Goal: Information Seeking & Learning: Learn about a topic

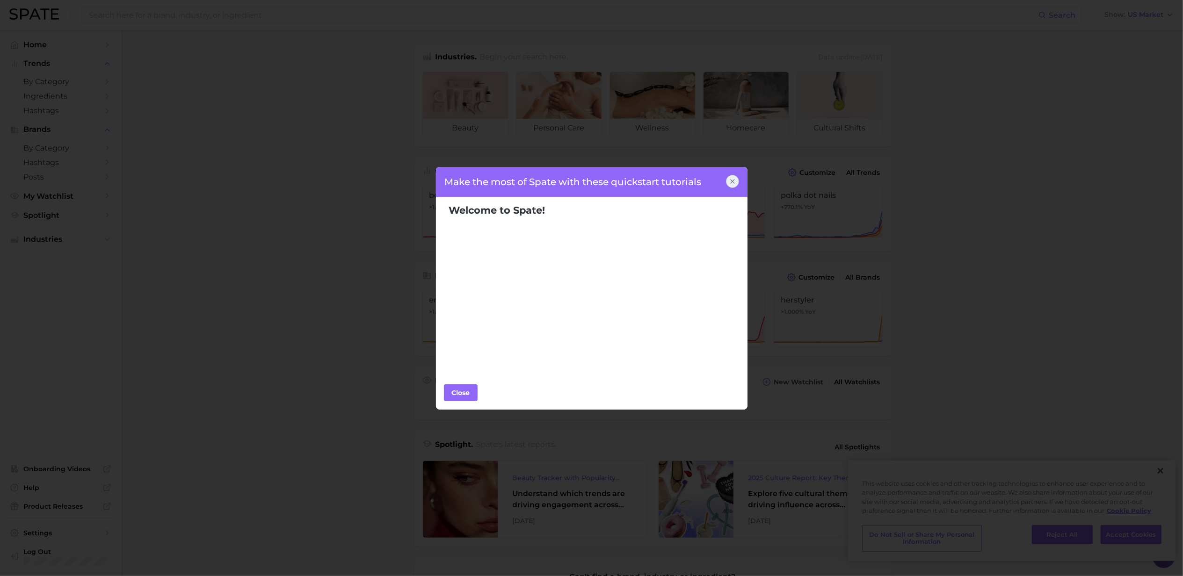
click at [734, 182] on icon at bounding box center [731, 181] width 7 height 7
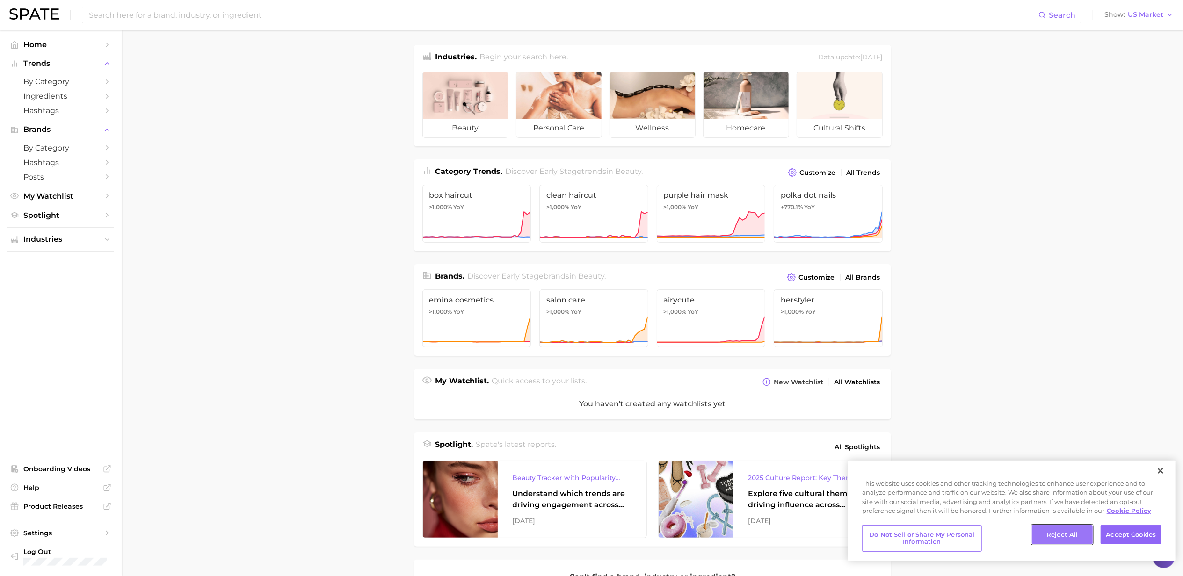
click at [1067, 534] on button "Reject All" at bounding box center [1061, 535] width 61 height 20
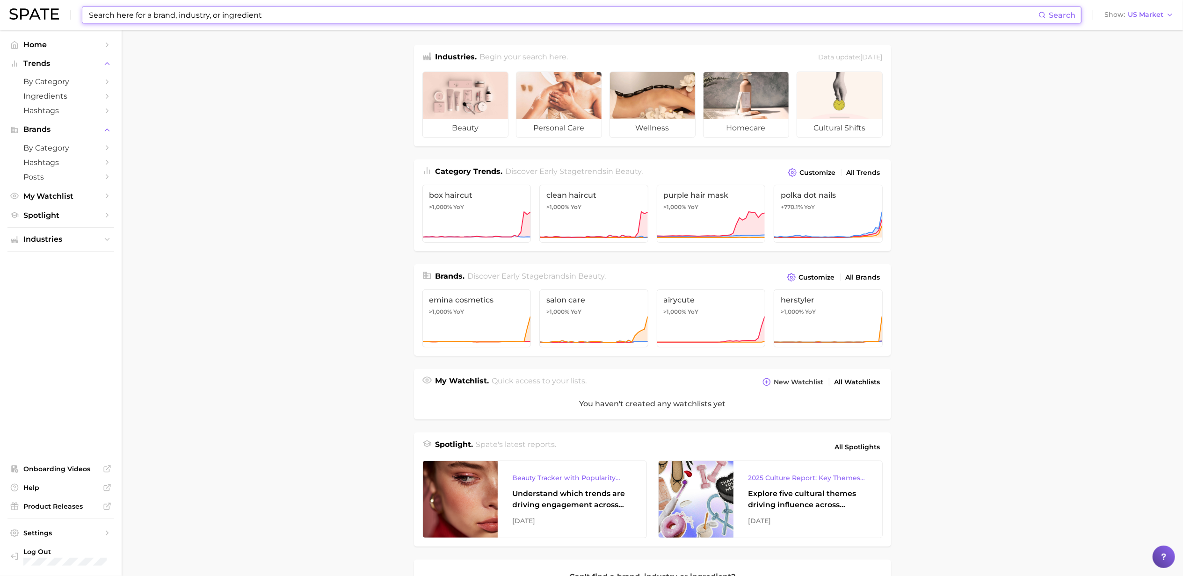
click at [287, 19] on input at bounding box center [563, 15] width 950 height 16
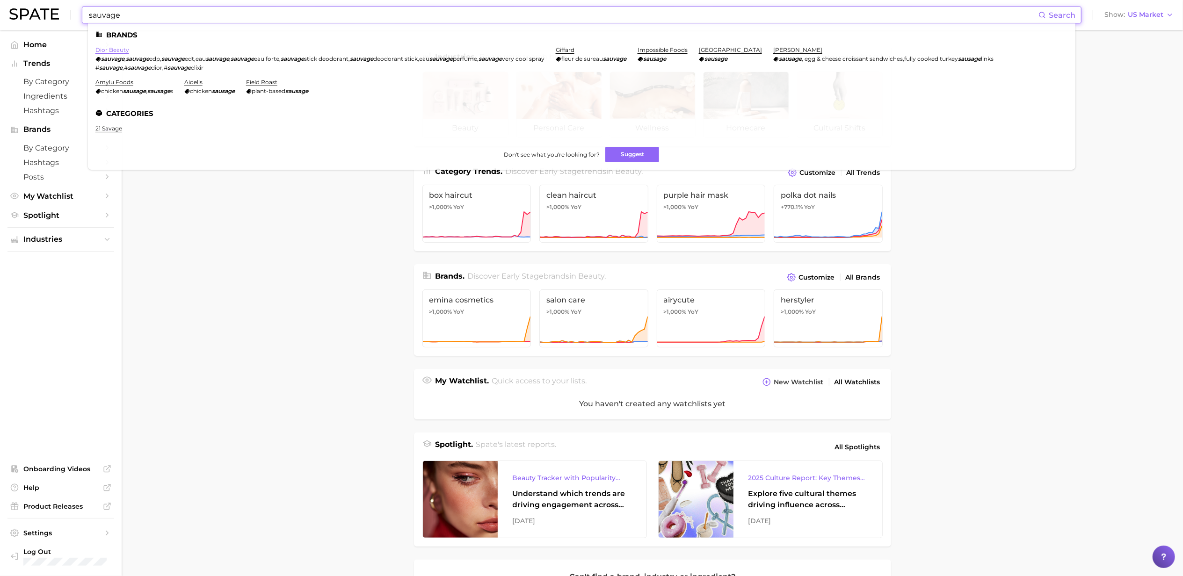
type input "sauvage"
click at [120, 50] on link "dior beauty" at bounding box center [112, 49] width 34 height 7
